Goal: Find specific page/section: Find specific page/section

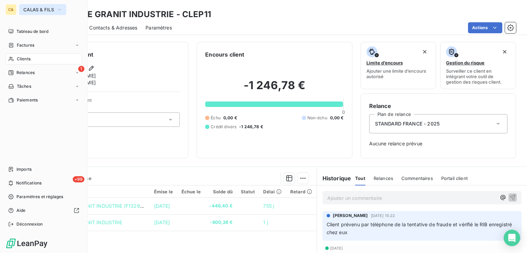
click at [32, 10] on span "CALAS & FILS" at bounding box center [38, 9] width 31 height 5
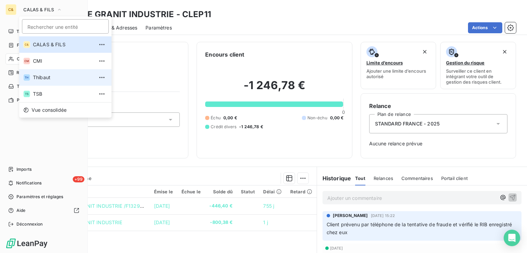
click at [40, 77] on span "Thibaut" at bounding box center [63, 77] width 61 height 7
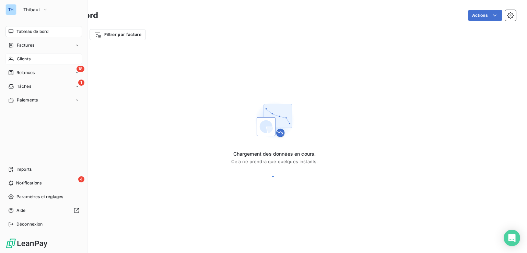
click at [25, 60] on span "Clients" at bounding box center [24, 59] width 14 height 6
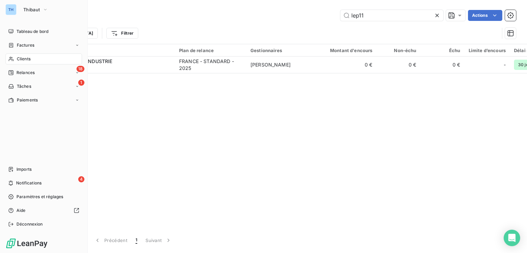
click at [23, 59] on span "Clients" at bounding box center [24, 59] width 14 height 6
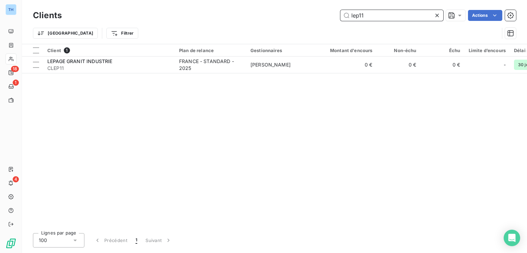
drag, startPoint x: 362, startPoint y: 14, endPoint x: 311, endPoint y: 16, distance: 50.8
click at [312, 16] on div "lep11 Actions" at bounding box center [293, 15] width 446 height 11
type input "gen05"
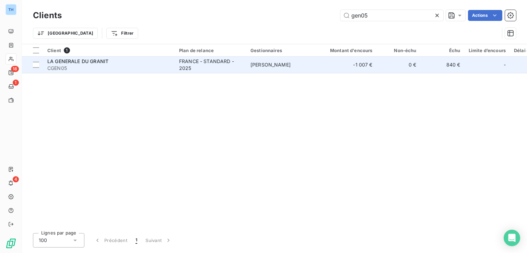
click at [223, 66] on div "FRANCE - STANDARD - 2025" at bounding box center [210, 65] width 63 height 14
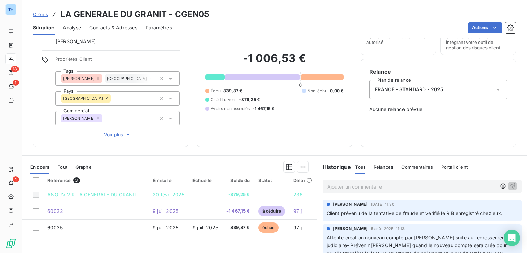
scroll to position [69, 0]
